Goal: Register for event/course

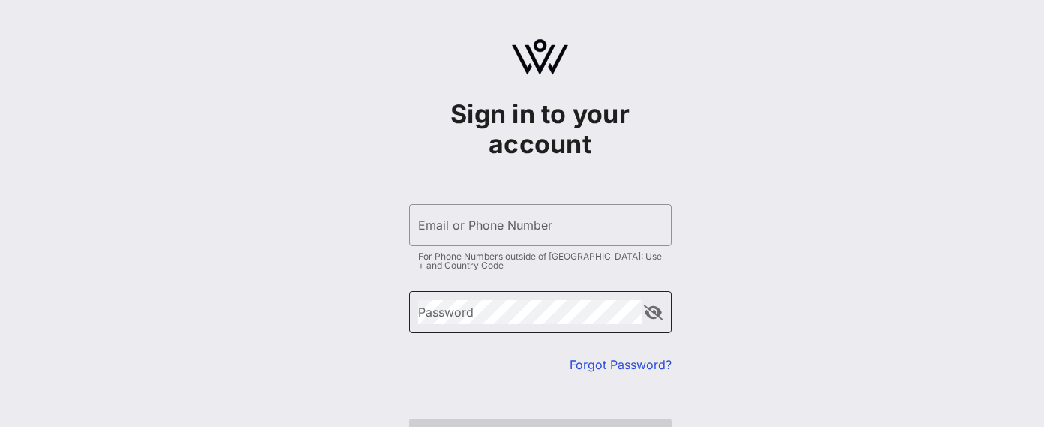
type input "[EMAIL_ADDRESS][DOMAIN_NAME]"
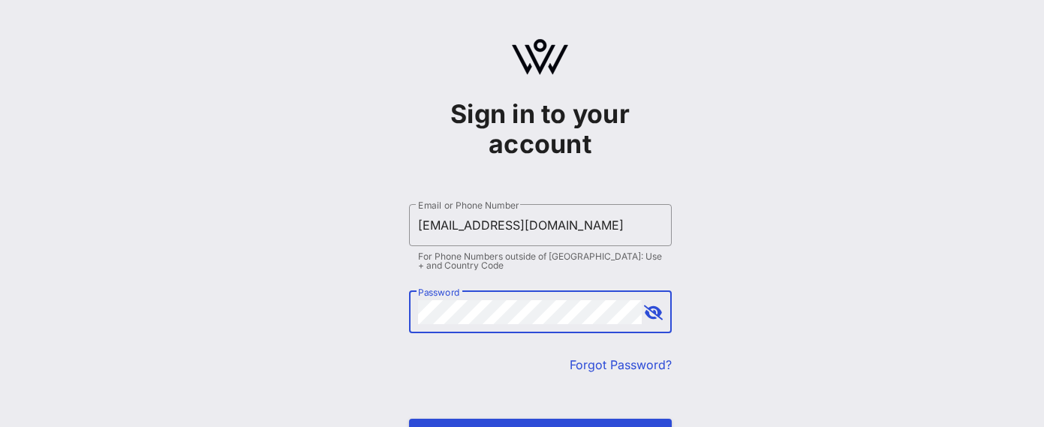
click at [409, 419] on button "Sign In" at bounding box center [540, 432] width 263 height 27
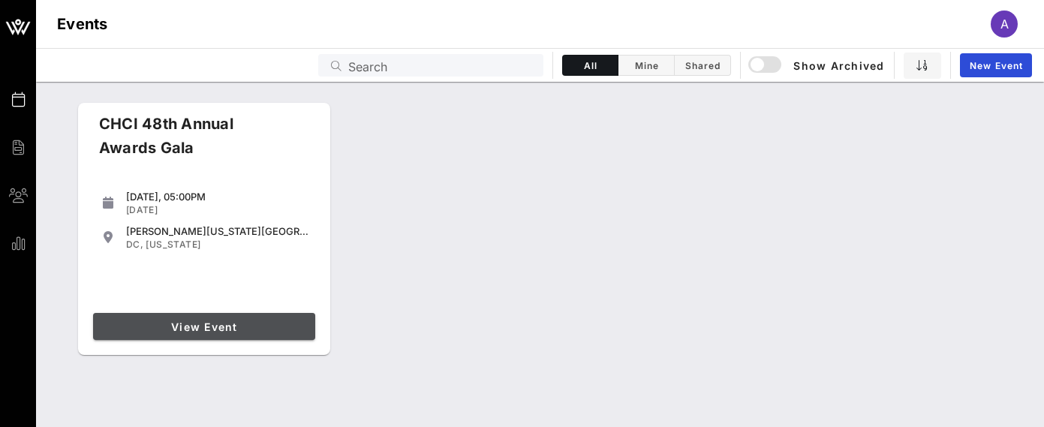
click at [215, 326] on span "View Event" at bounding box center [204, 326] width 210 height 13
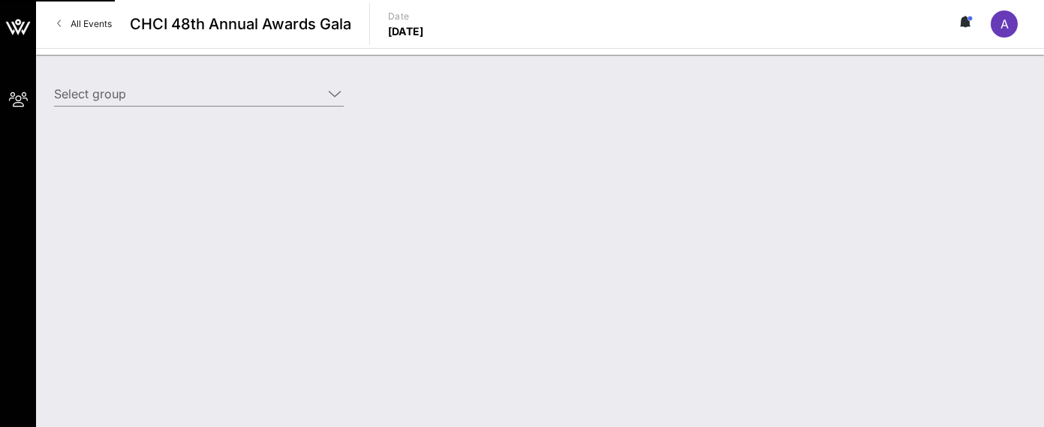
type input "Cisco (Cisco) [[PERSON_NAME], [EMAIL_ADDRESS][DOMAIN_NAME]]"
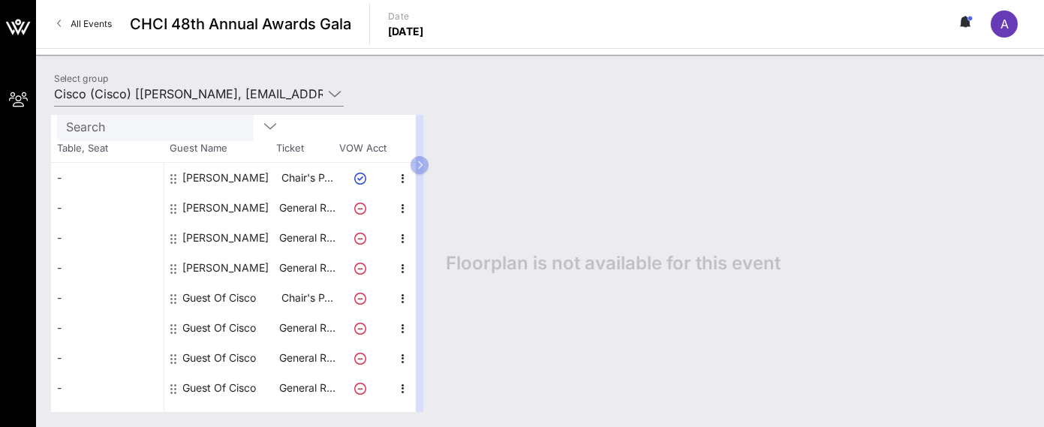
scroll to position [66, 0]
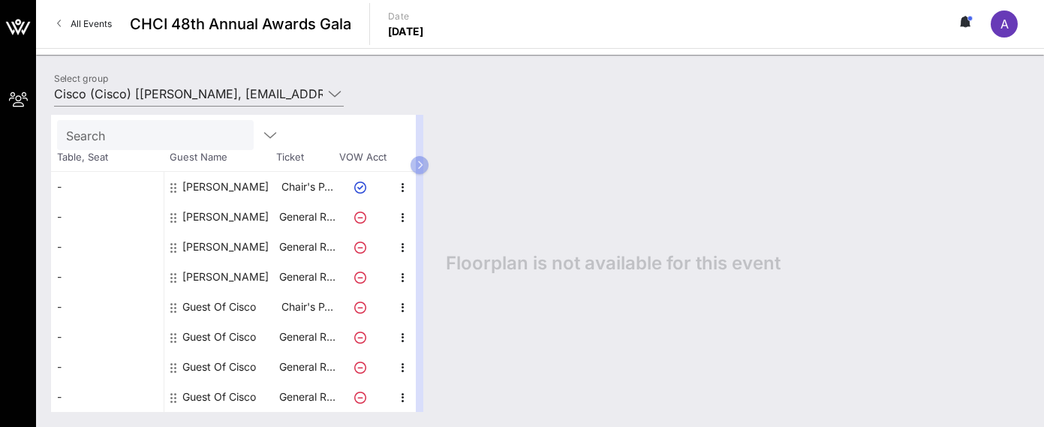
click at [361, 245] on icon at bounding box center [360, 248] width 12 height 12
click at [357, 248] on icon at bounding box center [360, 248] width 12 height 12
click at [405, 251] on icon "button" at bounding box center [403, 248] width 18 height 18
click at [447, 251] on div "Edit" at bounding box center [441, 251] width 30 height 12
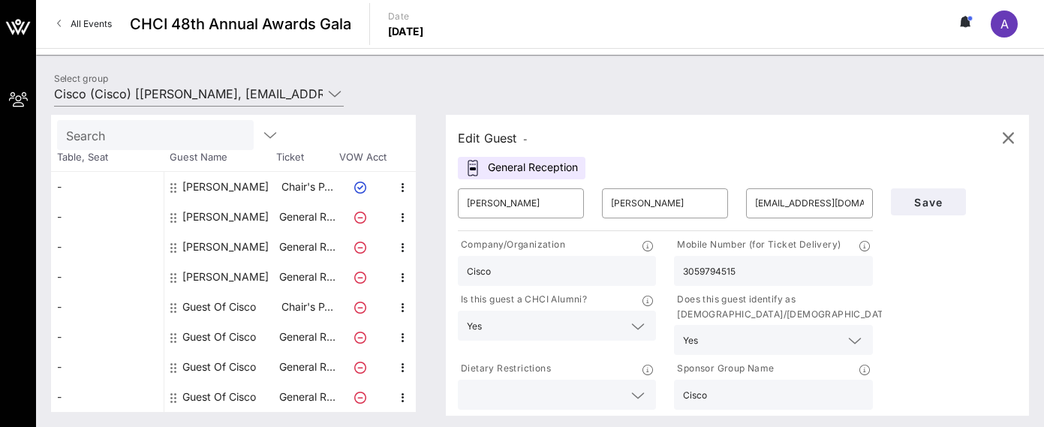
click at [535, 167] on div "General Reception" at bounding box center [522, 168] width 128 height 23
click at [1008, 142] on icon "button" at bounding box center [1008, 138] width 18 height 18
